Goal: Transaction & Acquisition: Purchase product/service

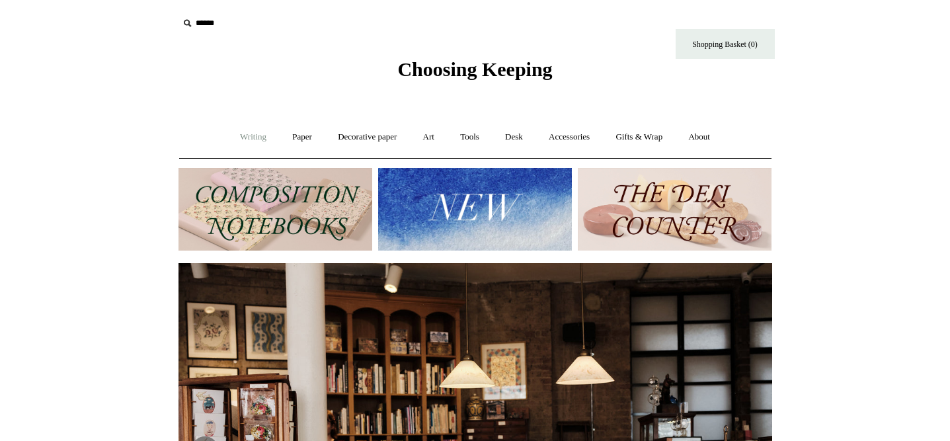
click at [249, 136] on link "Writing +" at bounding box center [253, 137] width 50 height 35
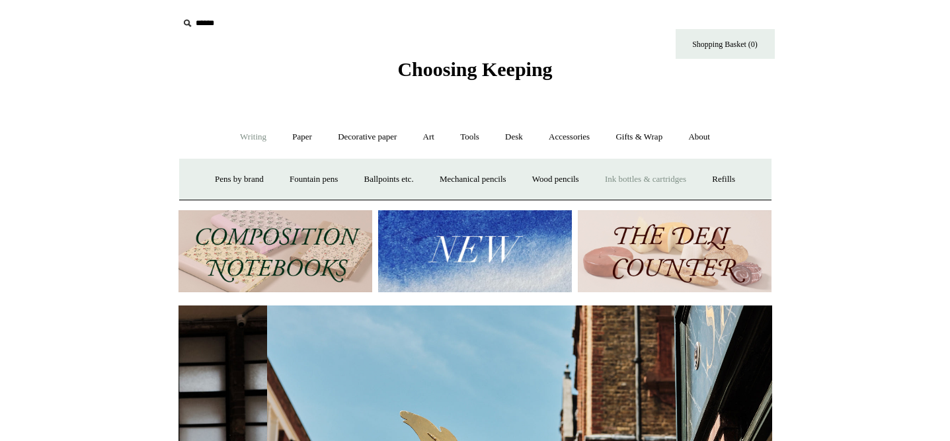
scroll to position [0, 594]
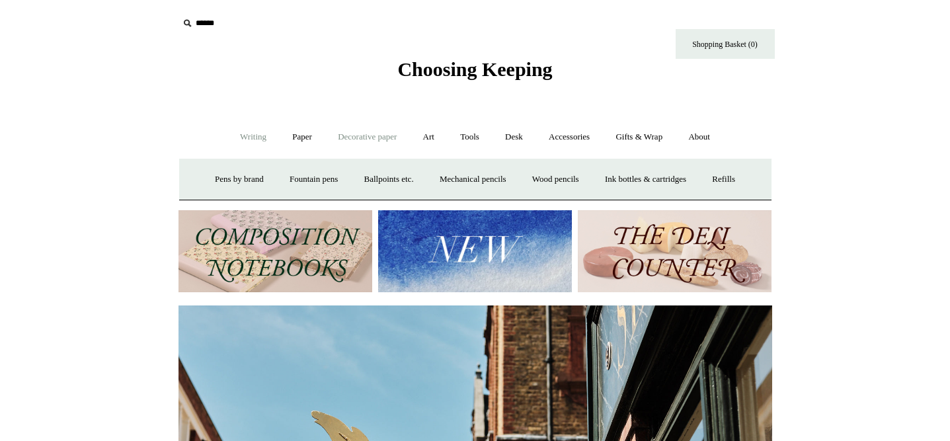
click at [361, 132] on link "Decorative paper +" at bounding box center [367, 137] width 83 height 35
click at [303, 147] on link "Paper +" at bounding box center [302, 137] width 44 height 35
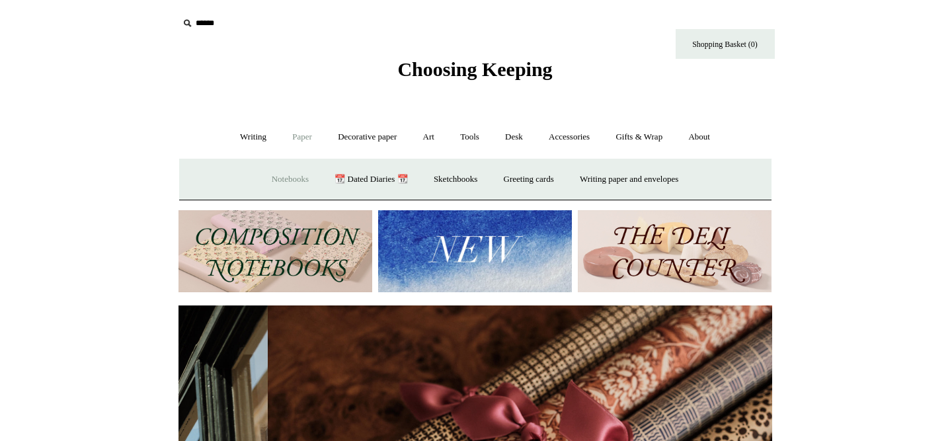
click at [292, 173] on link "Notebooks +" at bounding box center [290, 179] width 61 height 35
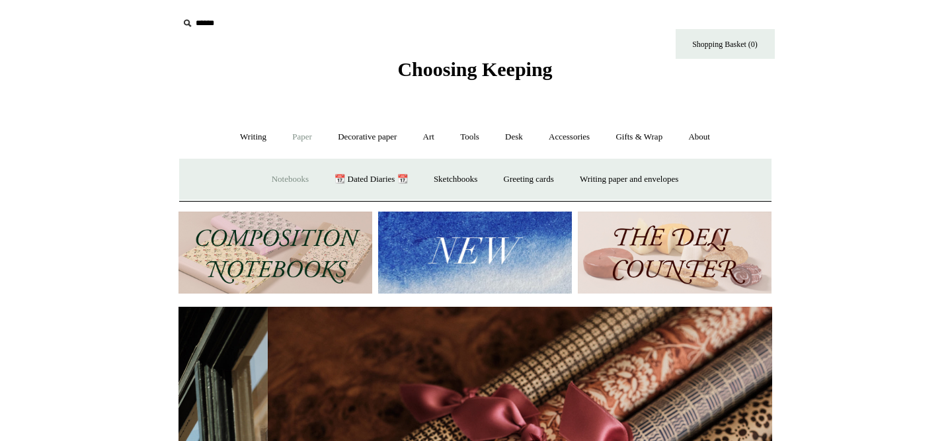
scroll to position [0, 1187]
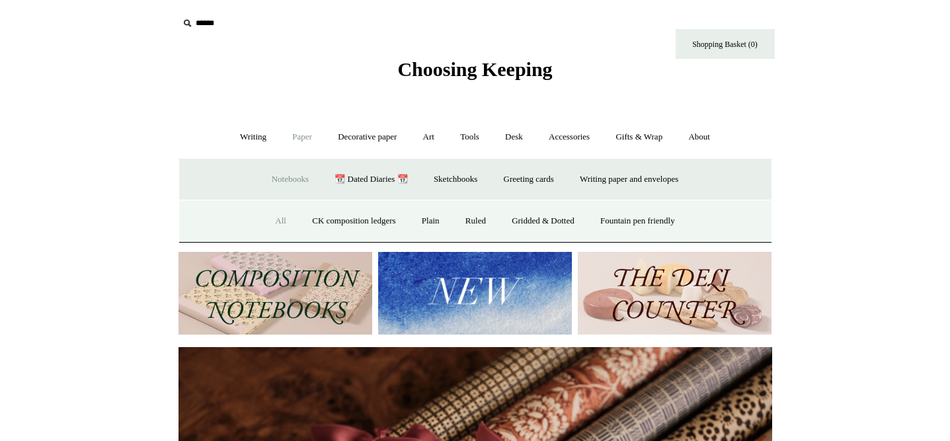
click at [272, 212] on link "All" at bounding box center [280, 221] width 35 height 35
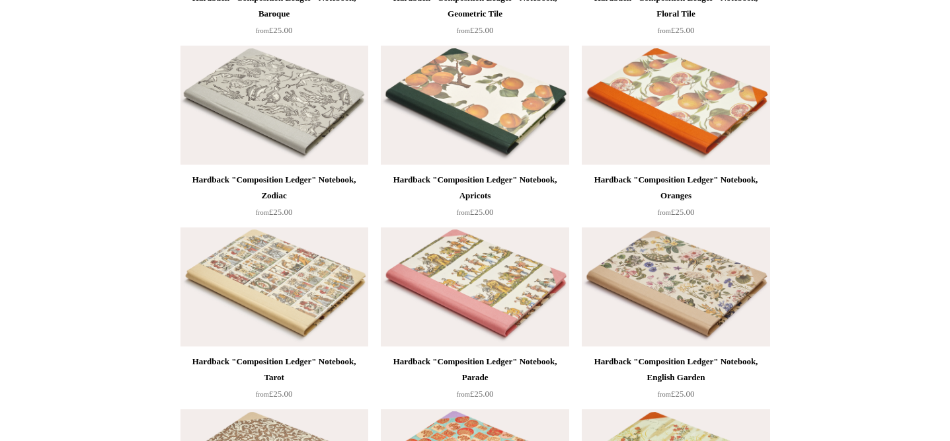
scroll to position [674, 0]
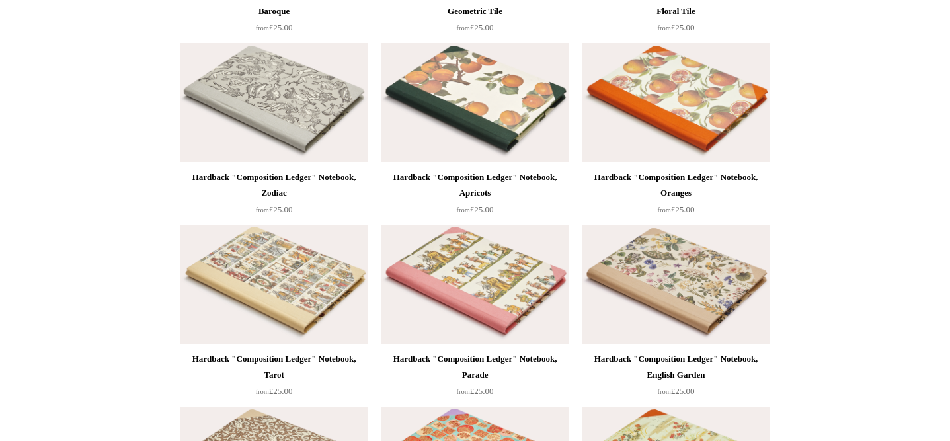
click at [494, 103] on img at bounding box center [475, 102] width 188 height 119
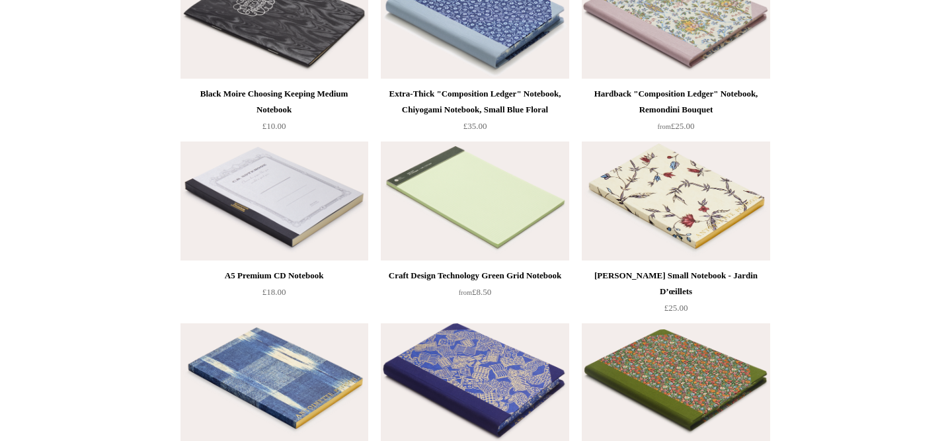
scroll to position [7302, 0]
click at [670, 26] on img at bounding box center [676, 18] width 188 height 119
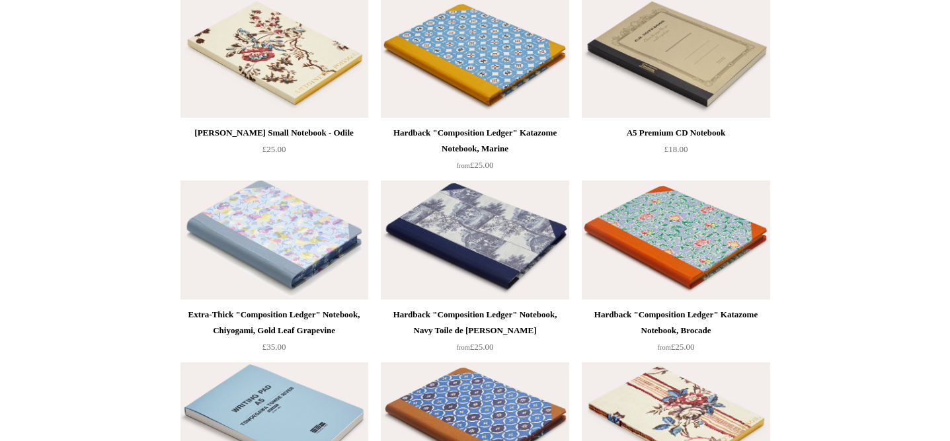
scroll to position [7871, 0]
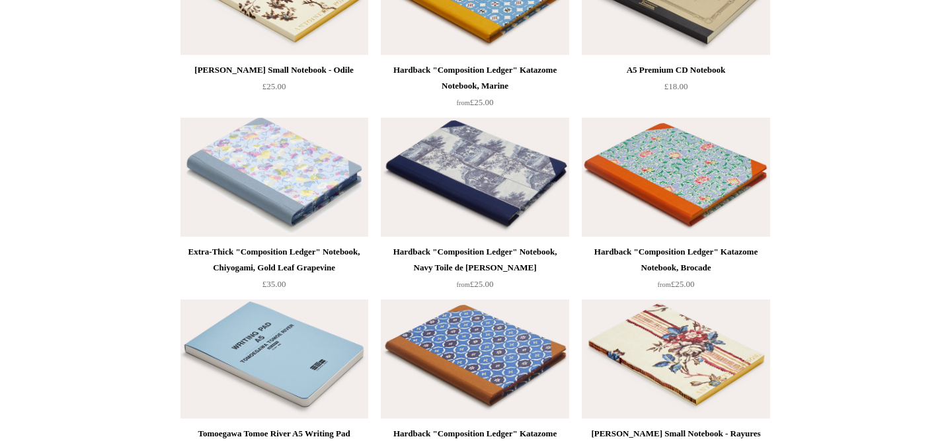
click at [673, 189] on img at bounding box center [676, 177] width 188 height 119
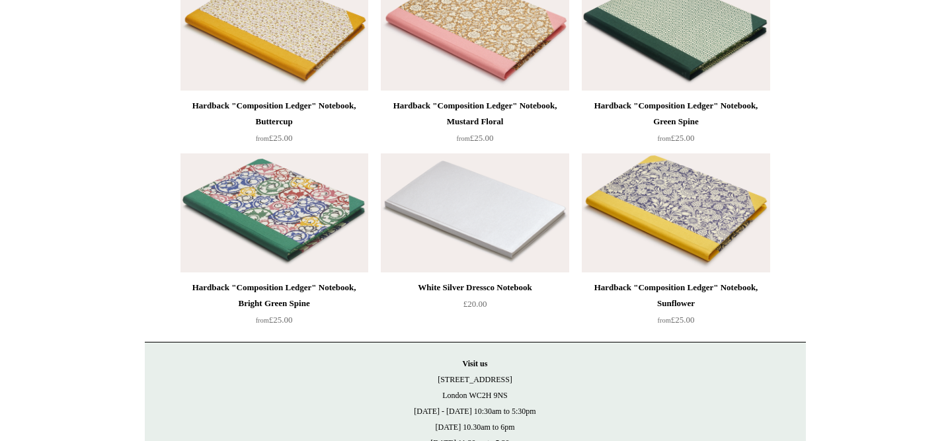
scroll to position [11469, 0]
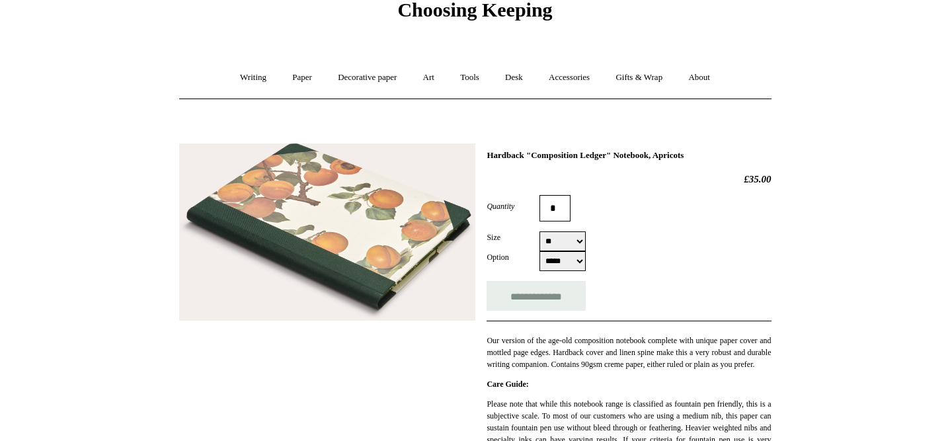
scroll to position [61, 0]
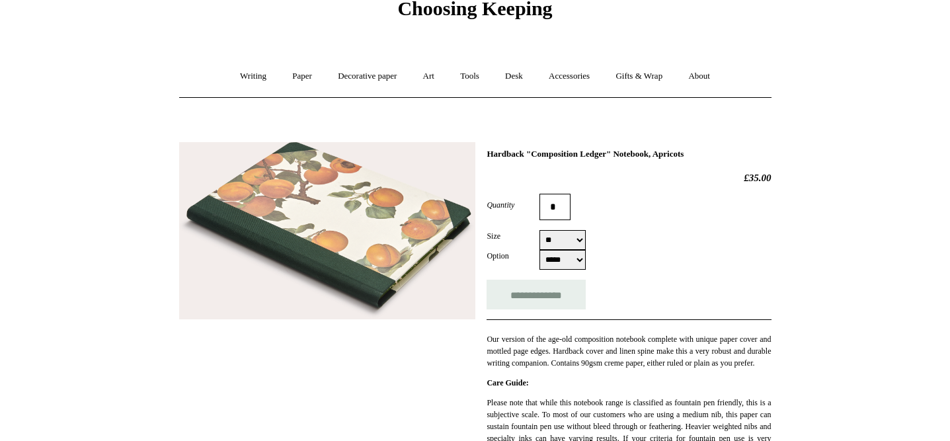
click at [578, 244] on select "** **" at bounding box center [562, 240] width 46 height 20
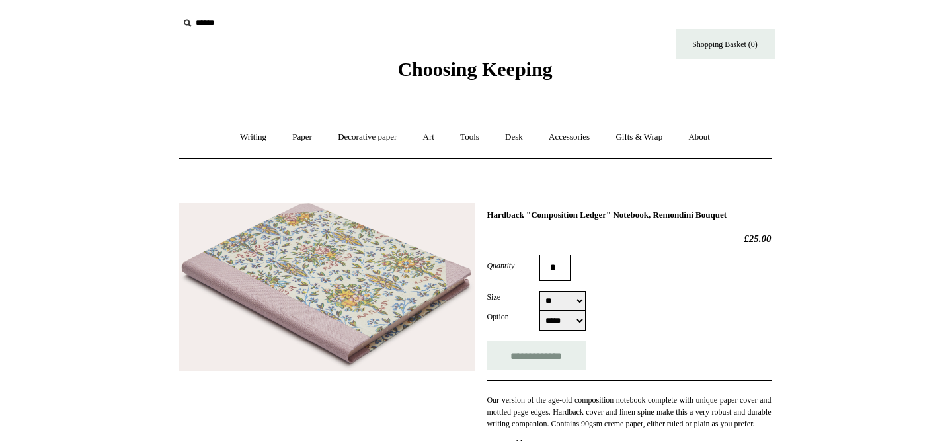
click at [578, 299] on select "** **" at bounding box center [562, 301] width 46 height 20
